Goal: Find specific page/section: Find specific page/section

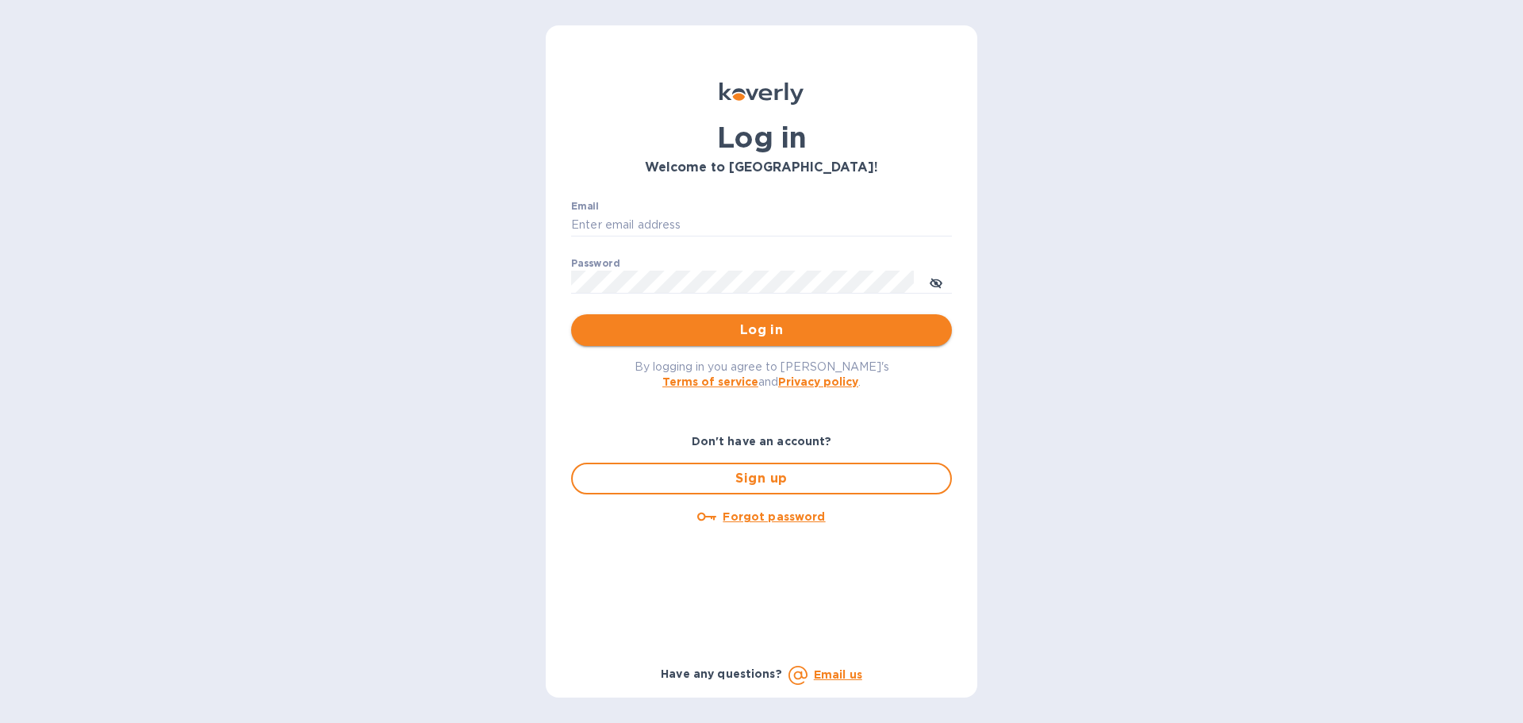
type input "k.locasto@kcarlton.com"
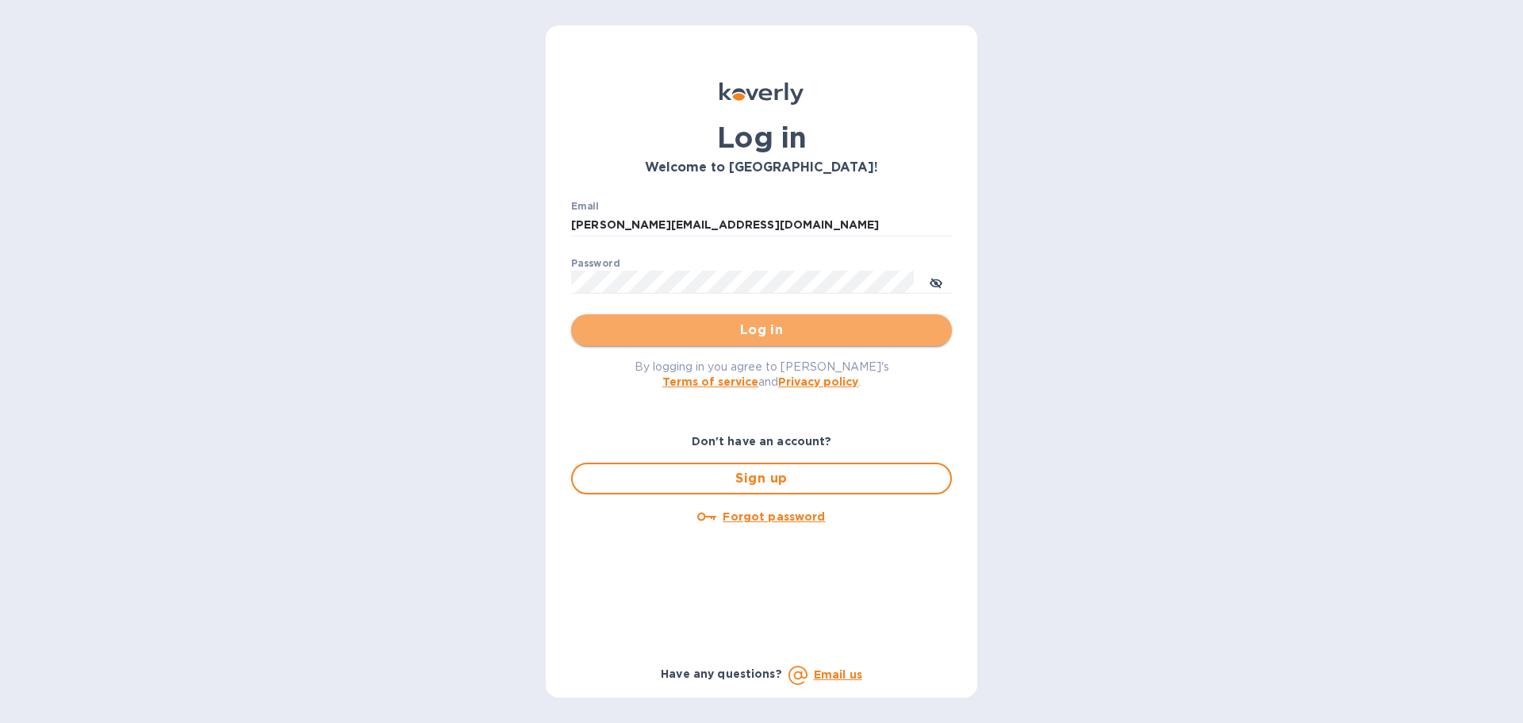
click at [681, 336] on span "Log in" at bounding box center [761, 329] width 355 height 19
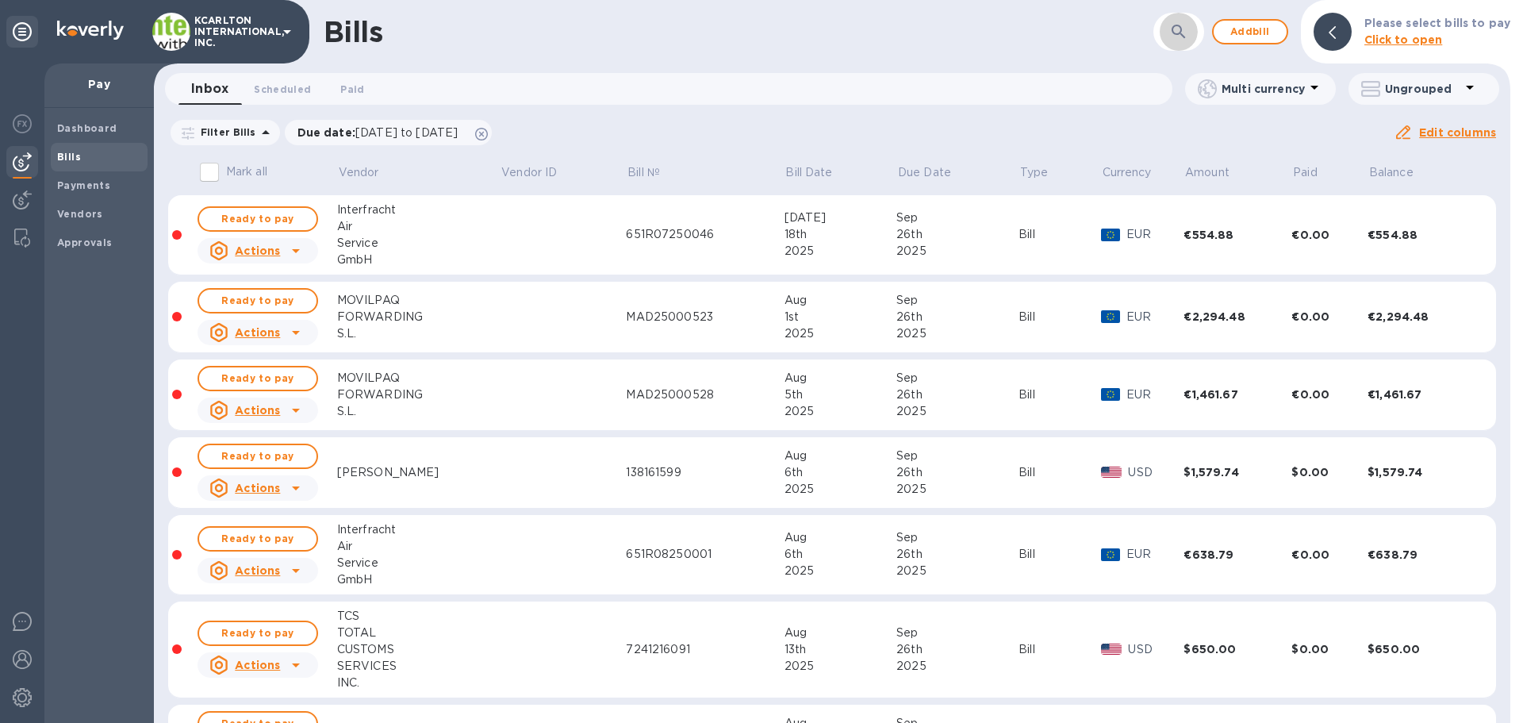
click at [1198, 32] on button "button" at bounding box center [1179, 32] width 38 height 38
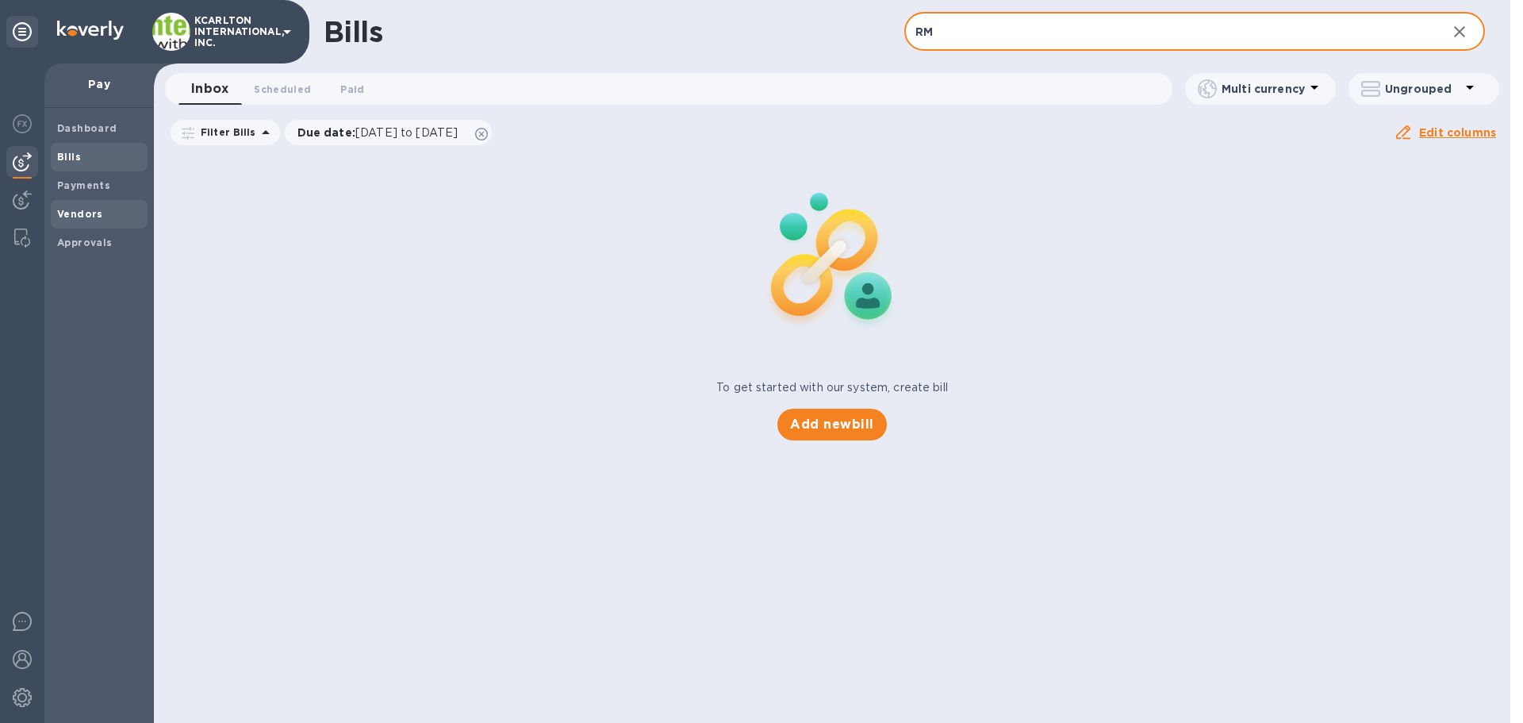
type input "RM"
click at [121, 208] on span "Vendors" at bounding box center [99, 214] width 84 height 16
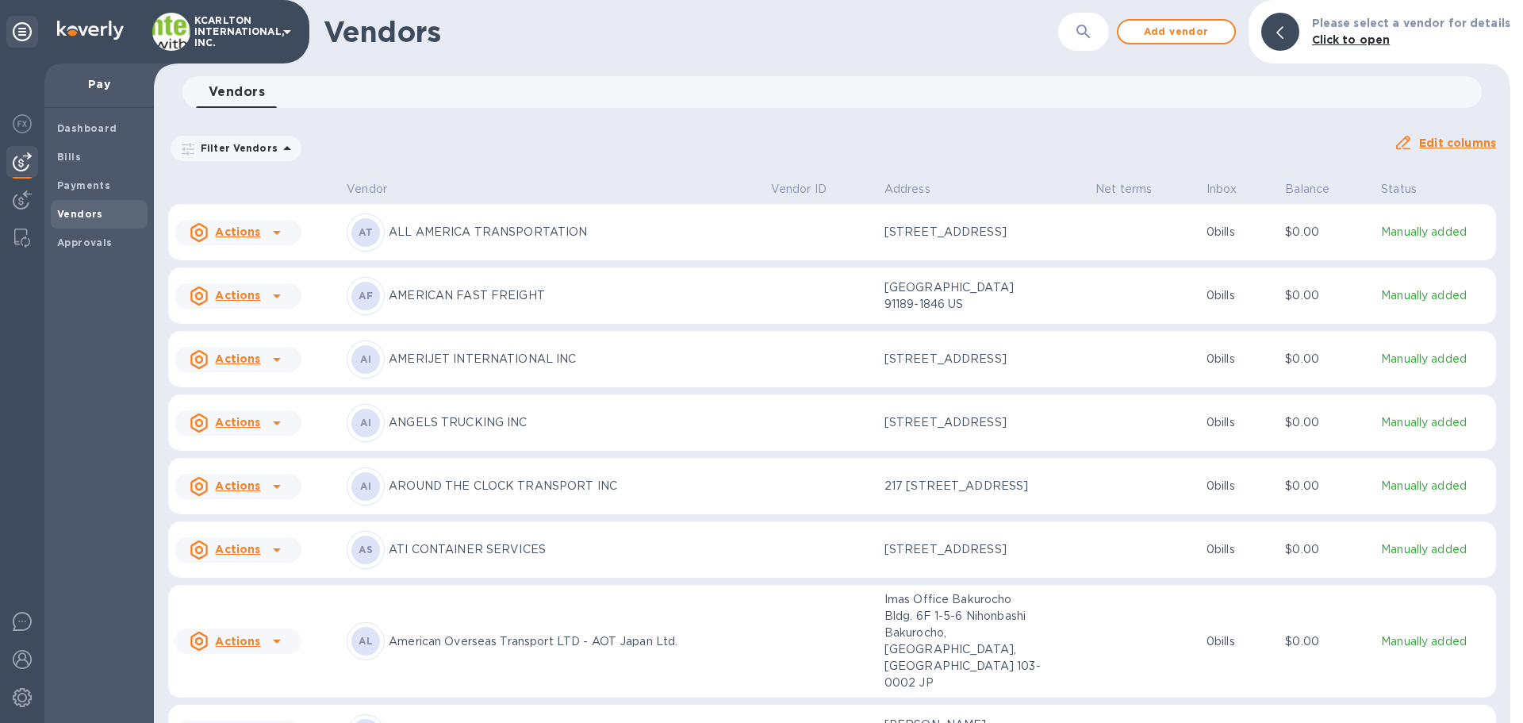
click at [1083, 34] on icon "button" at bounding box center [1083, 31] width 19 height 19
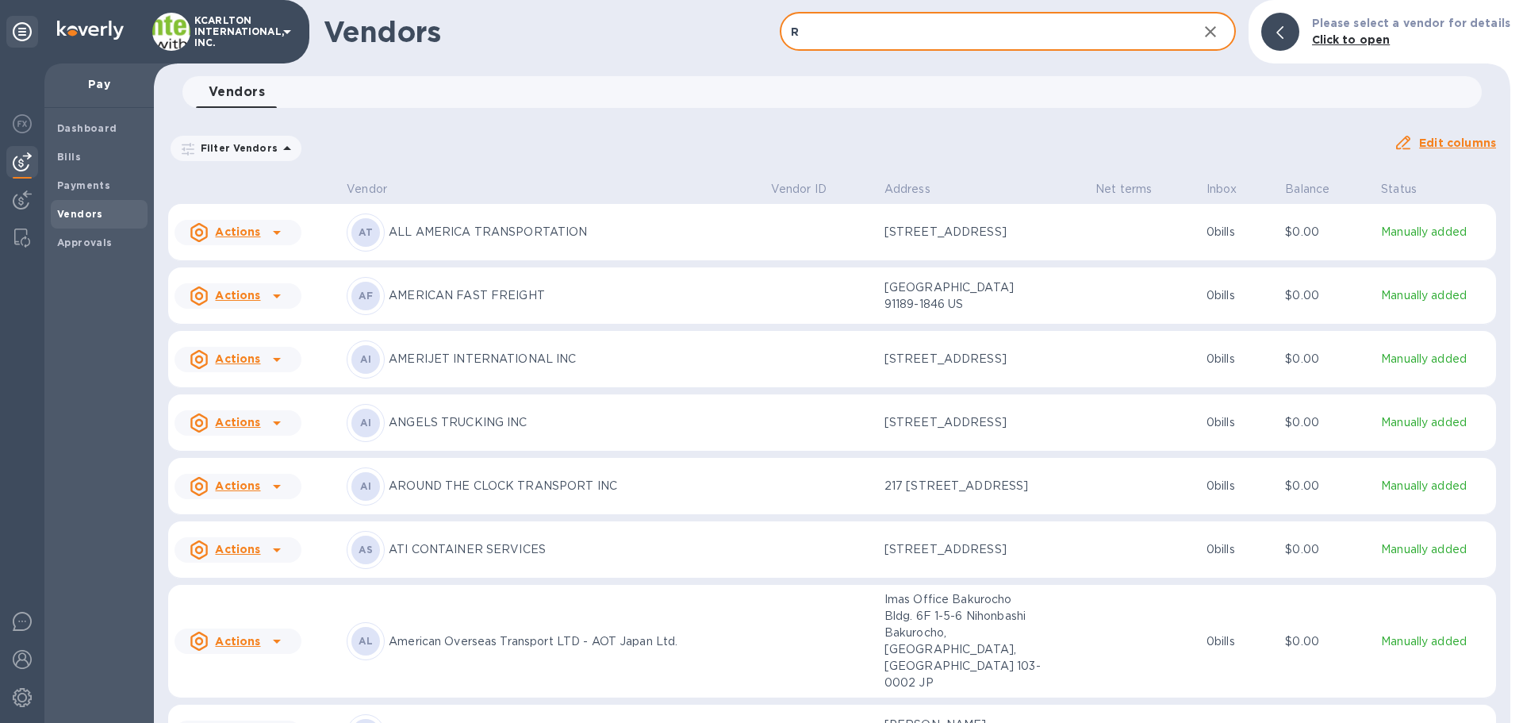
type input "R"
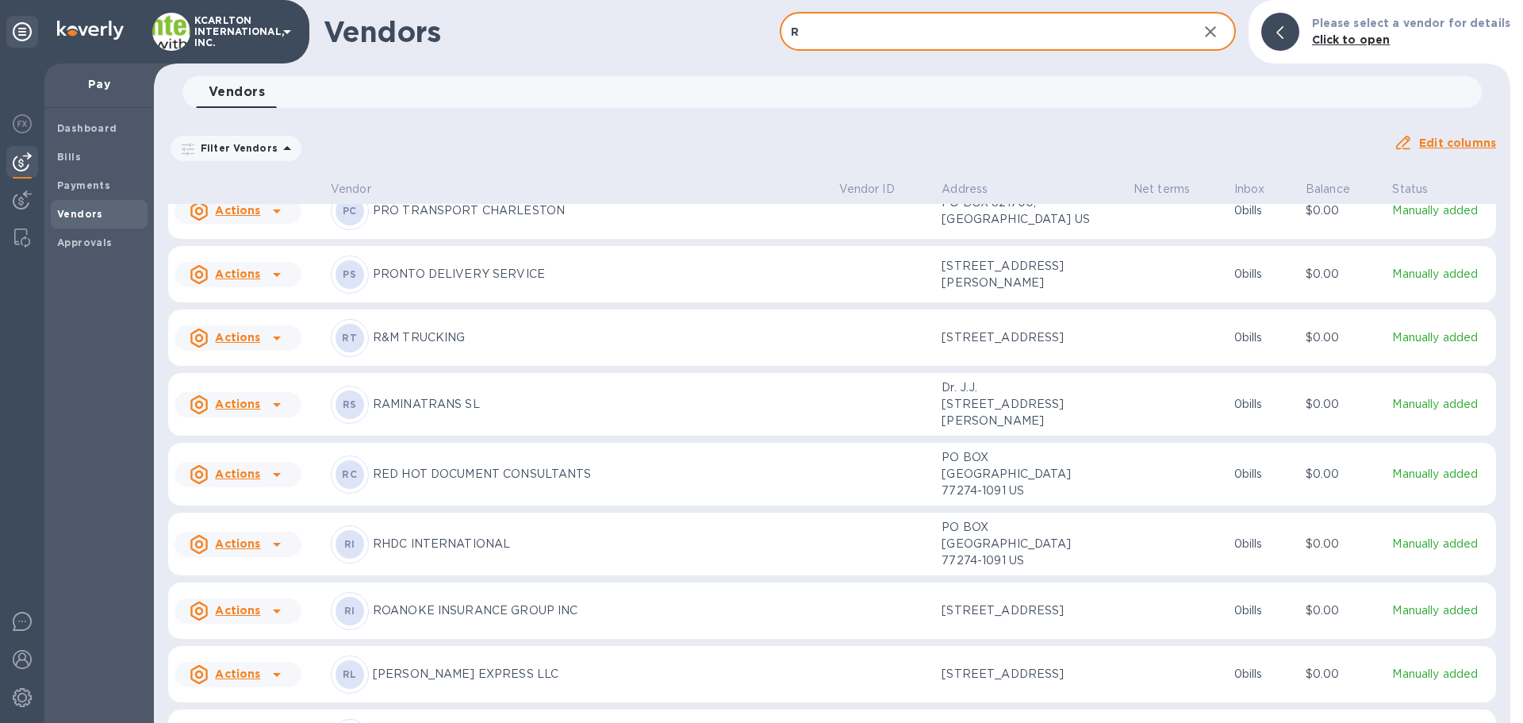
scroll to position [6335, 0]
